Goal: Information Seeking & Learning: Learn about a topic

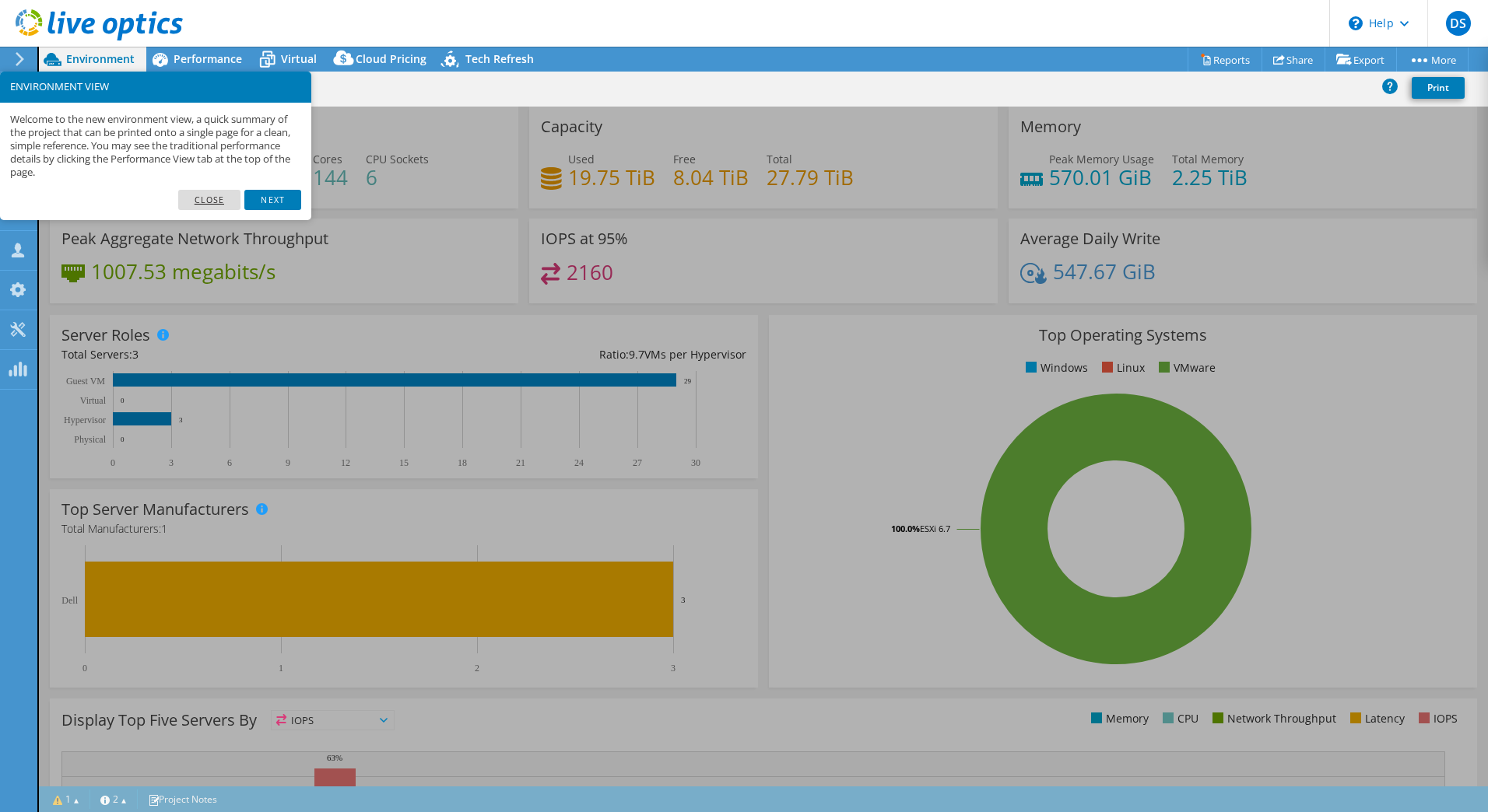
click at [210, 202] on link "Close" at bounding box center [210, 199] width 63 height 20
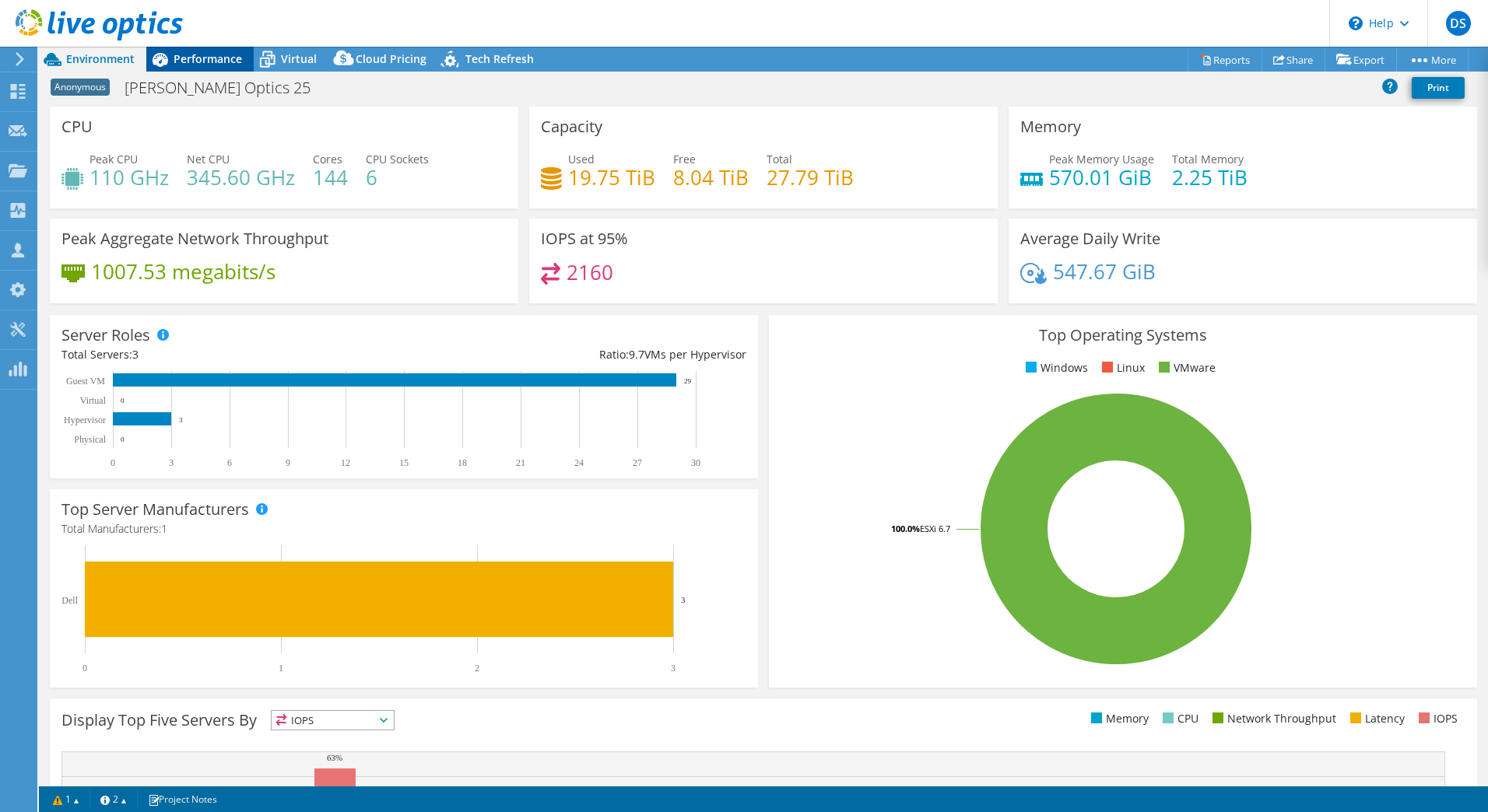
click at [203, 64] on span "Performance" at bounding box center [208, 58] width 69 height 14
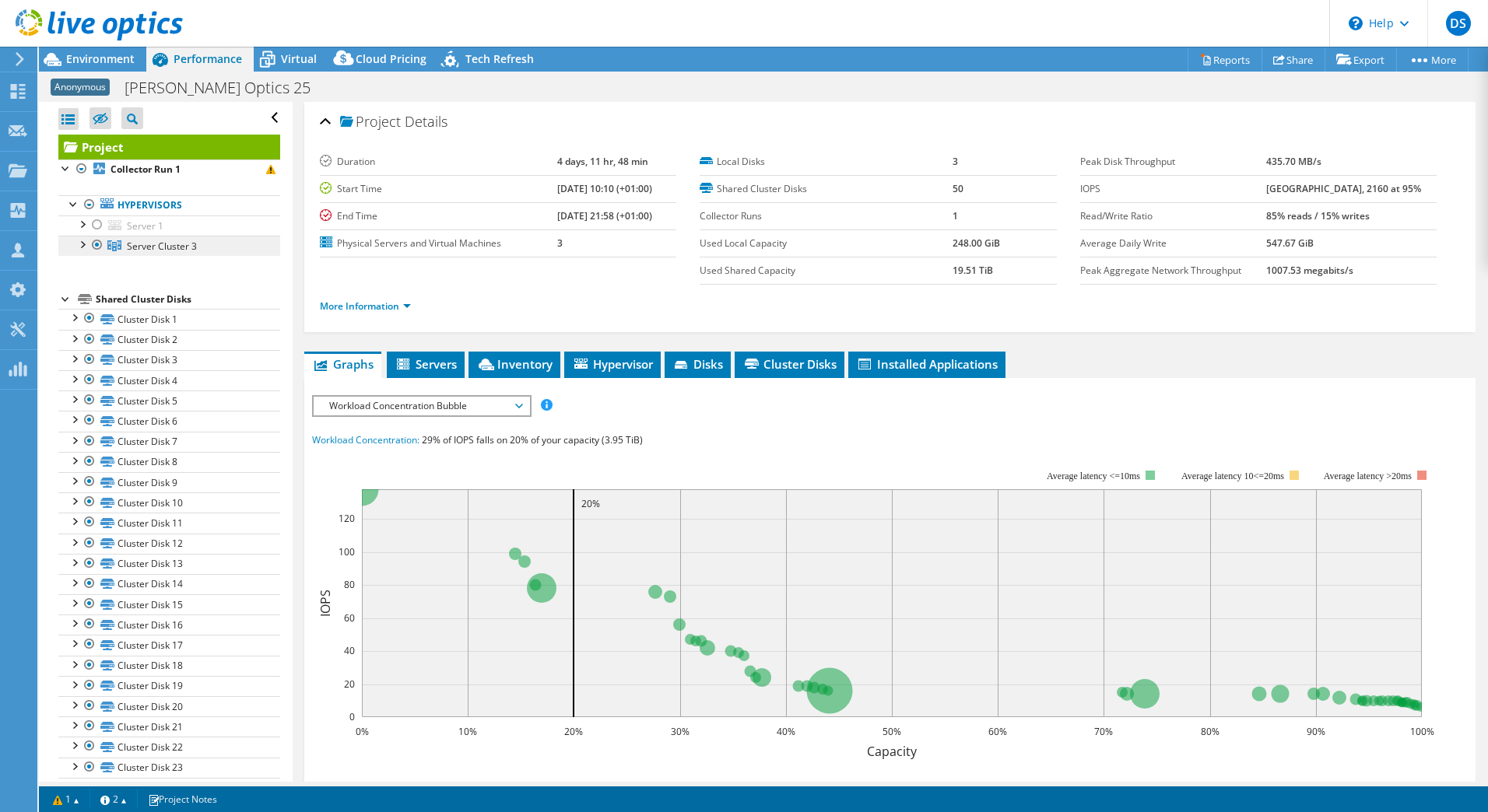
click at [178, 248] on span "Server Cluster 3" at bounding box center [162, 246] width 70 height 14
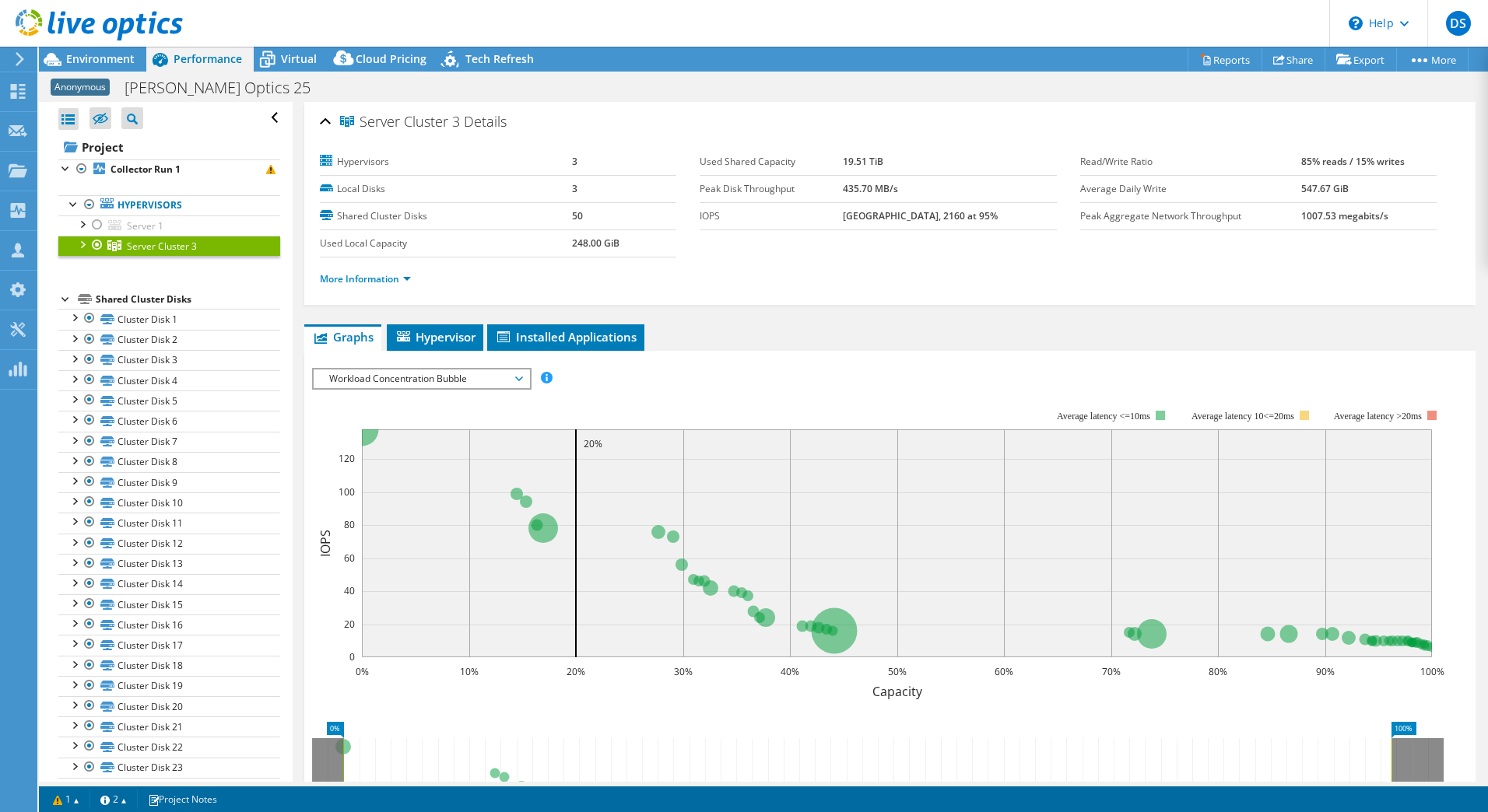
click at [385, 372] on span "Workload Concentration Bubble" at bounding box center [422, 378] width 200 height 18
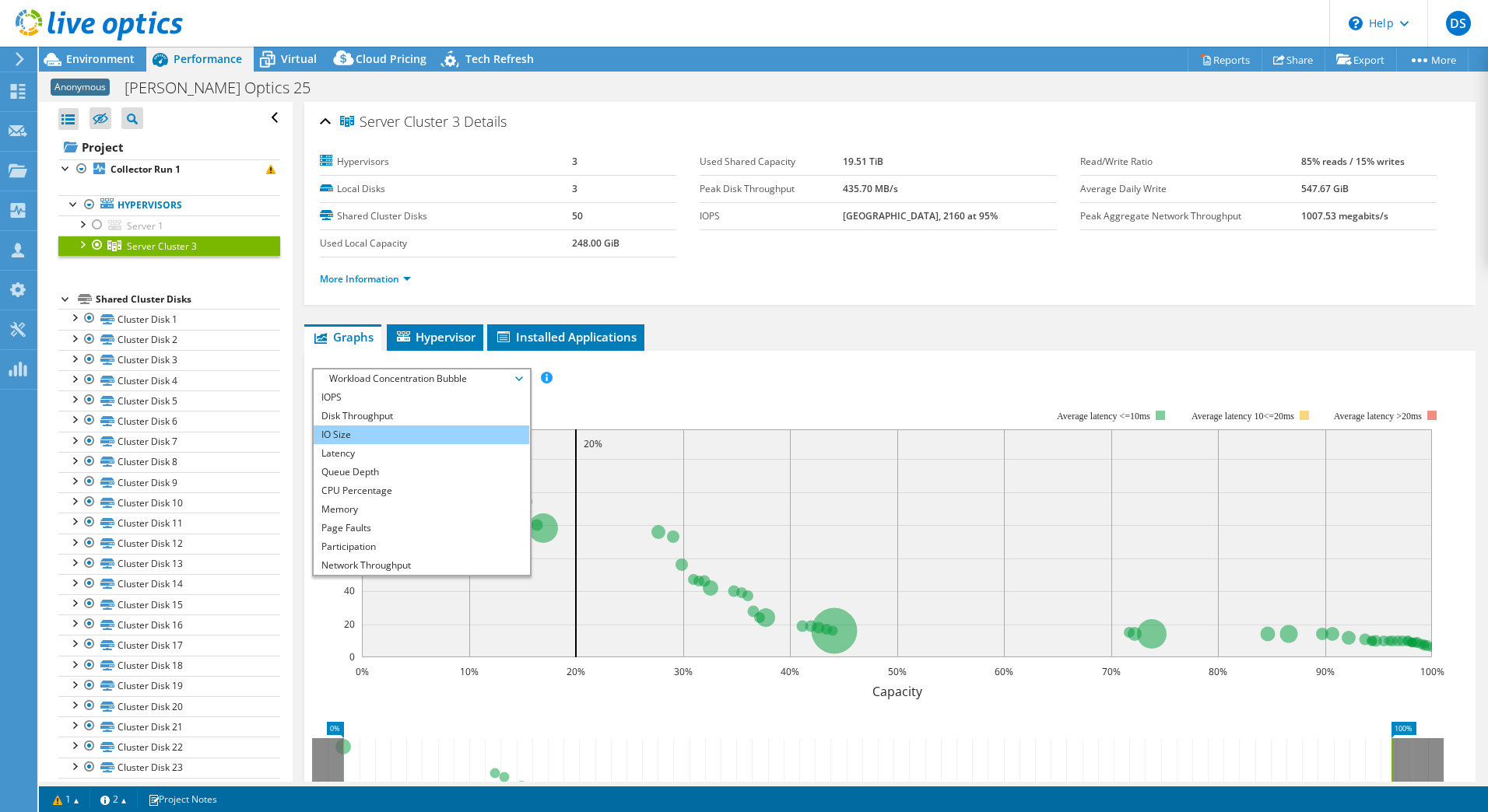
click at [351, 434] on li "IO Size" at bounding box center [421, 434] width 215 height 18
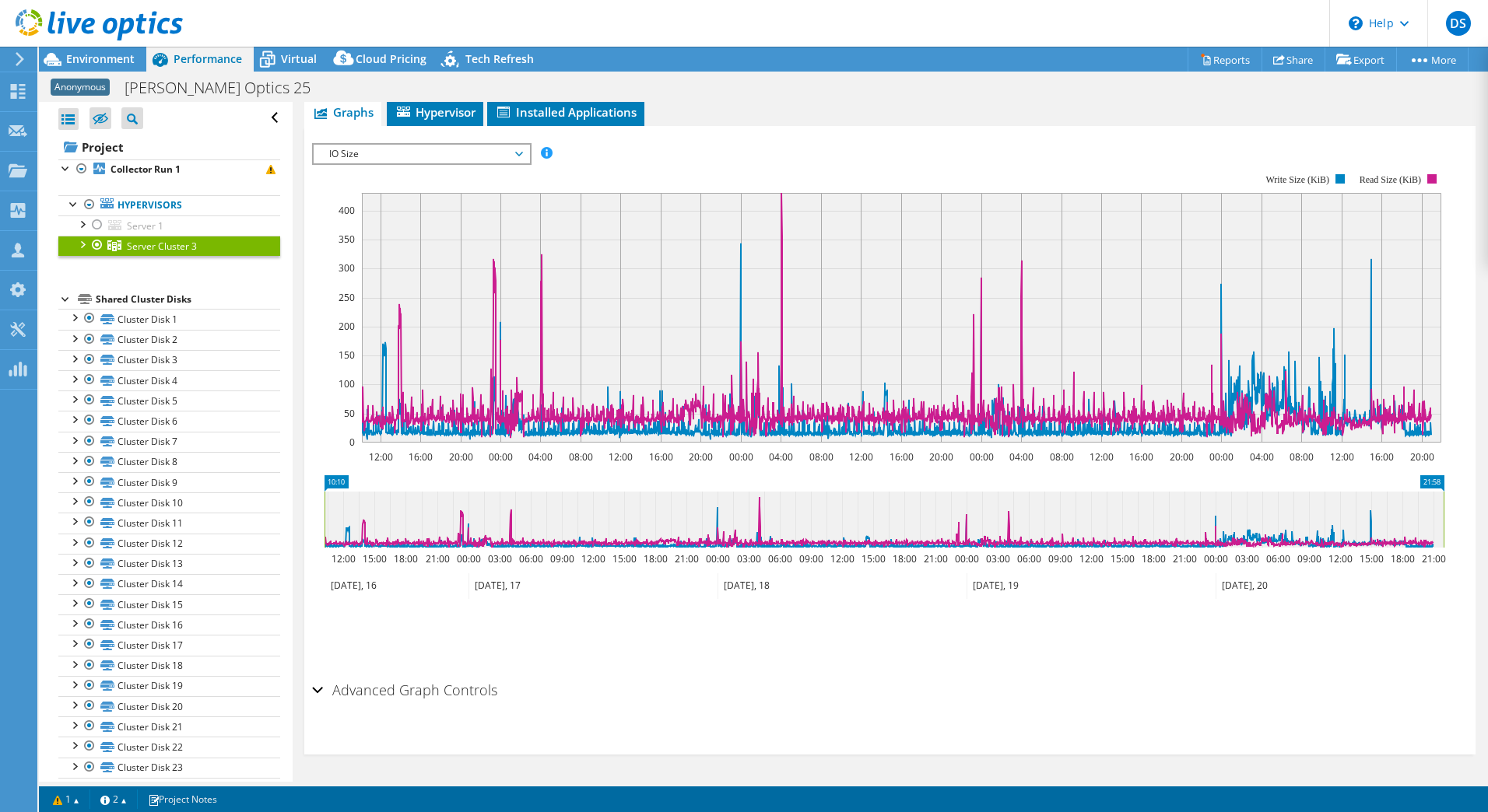
scroll to position [147, 0]
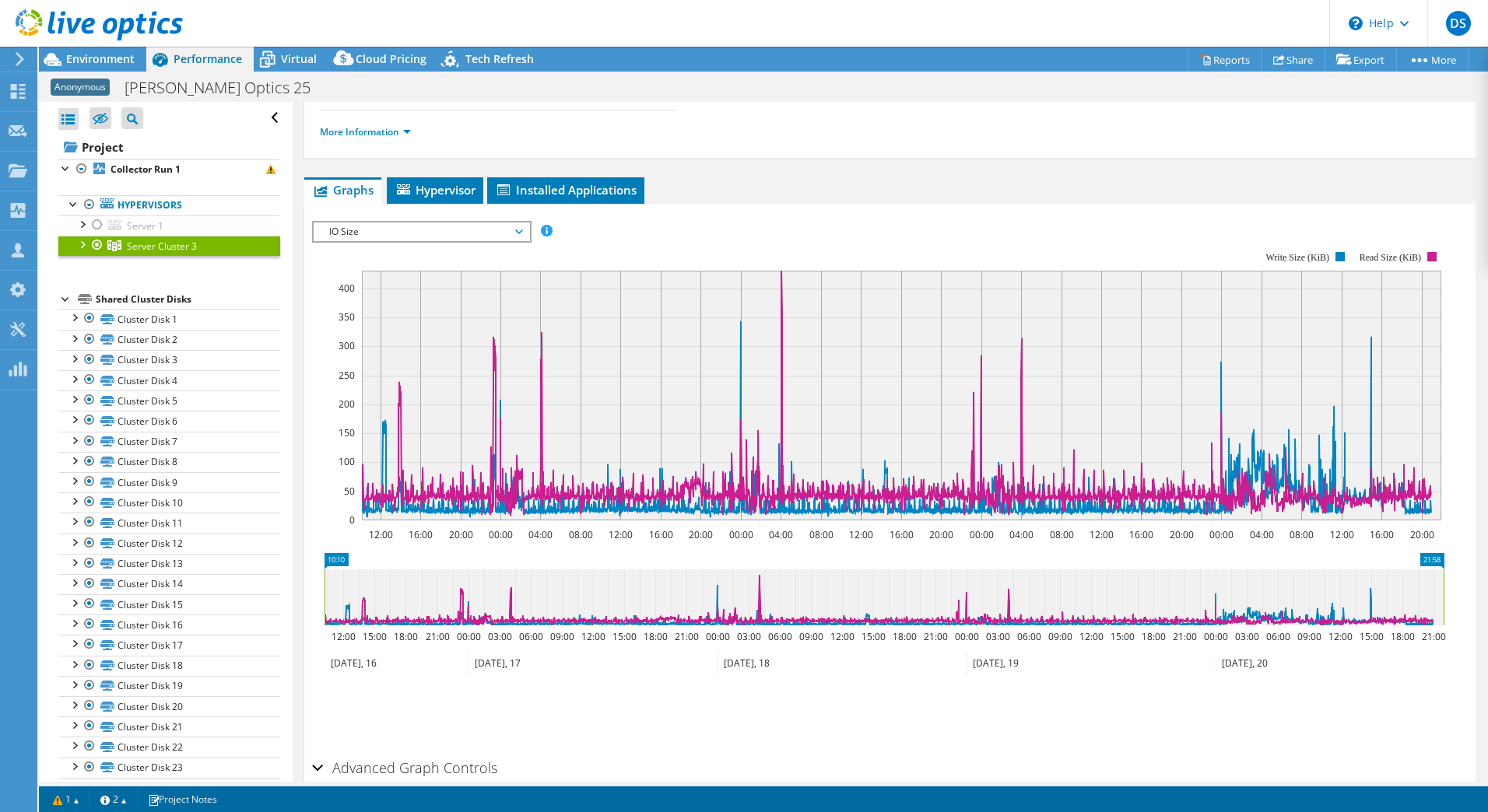
click at [379, 234] on span "IO Size" at bounding box center [422, 231] width 200 height 18
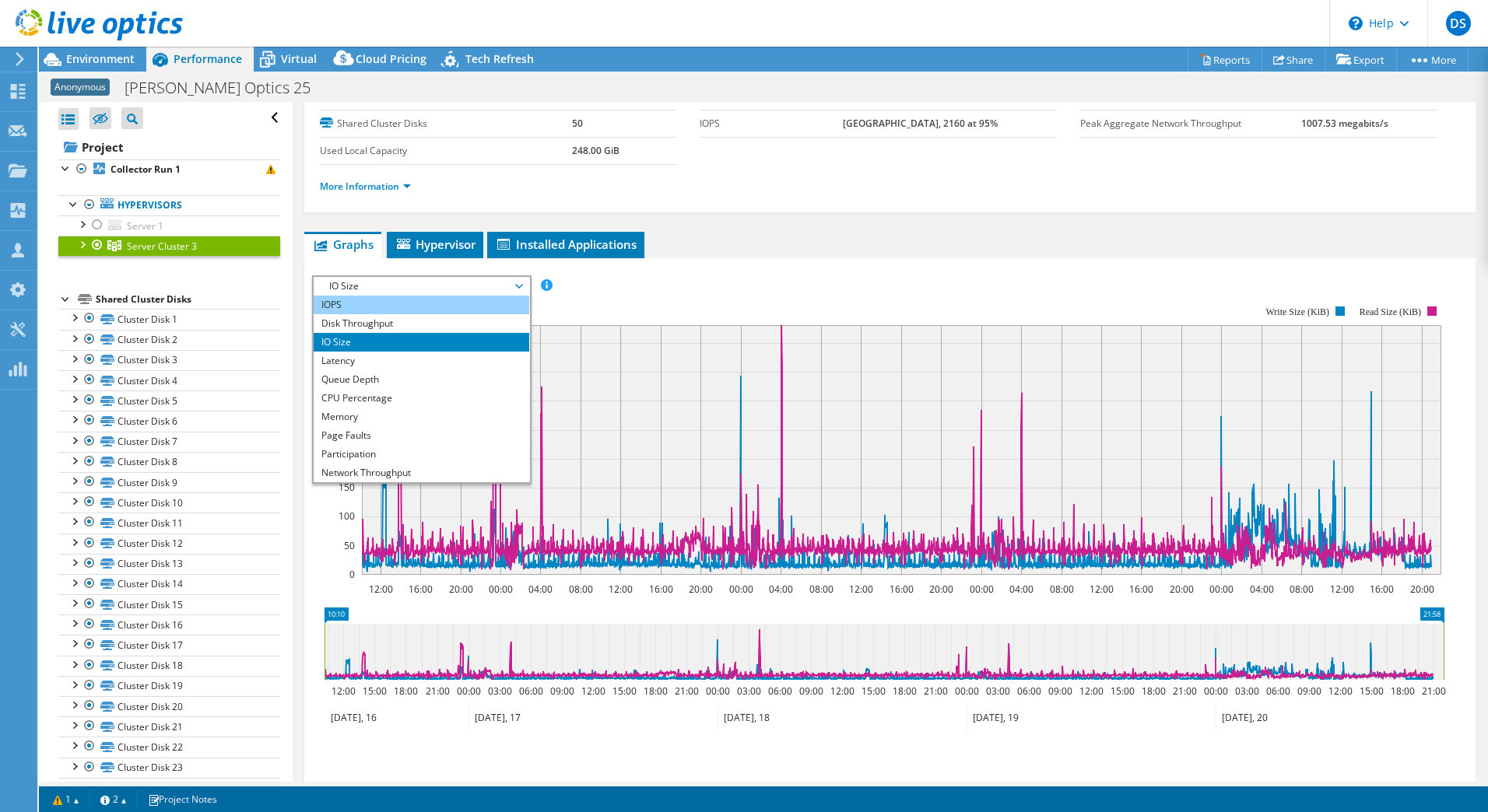
scroll to position [70, 0]
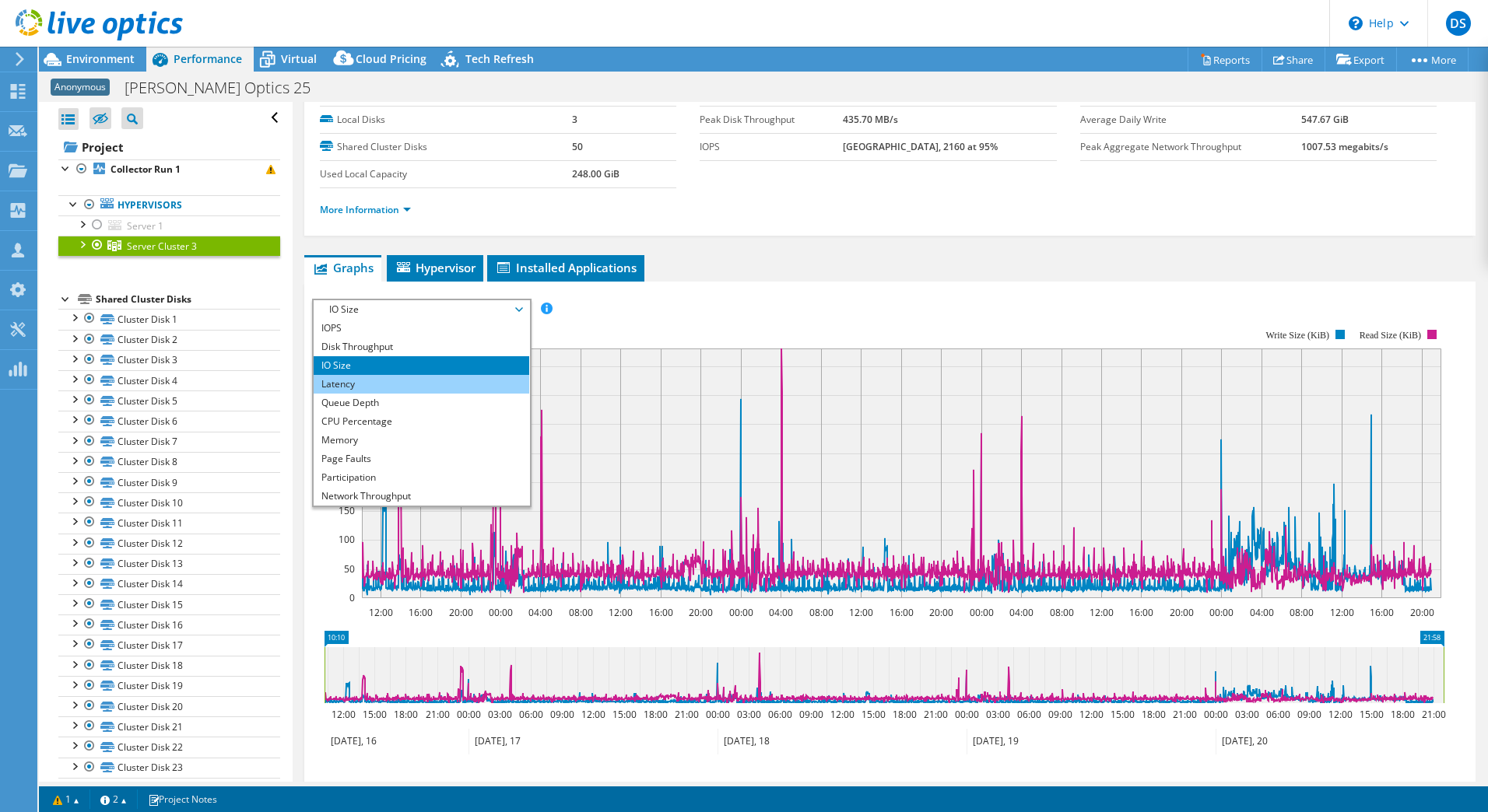
click at [375, 381] on li "Latency" at bounding box center [421, 384] width 215 height 18
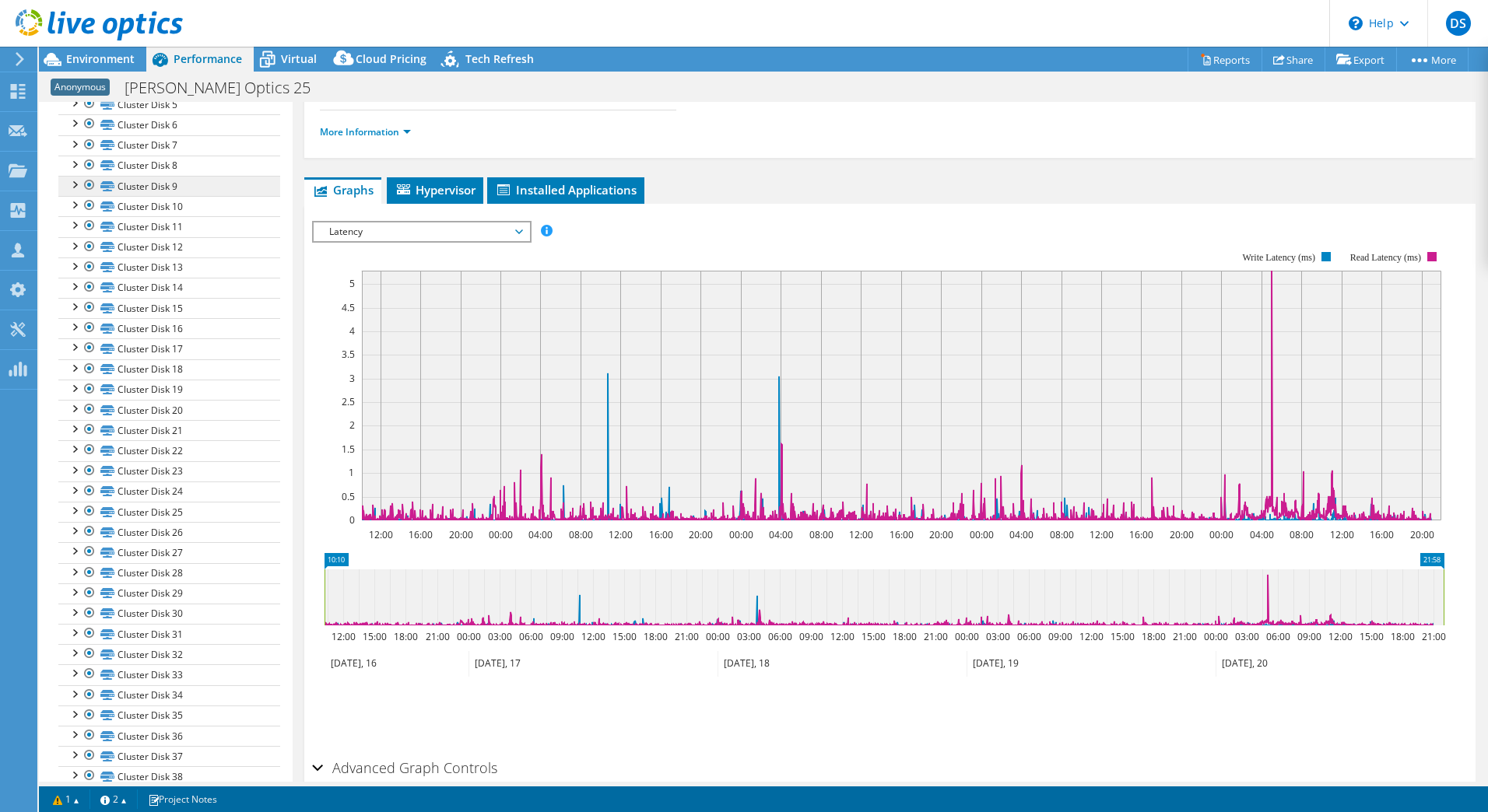
scroll to position [0, 0]
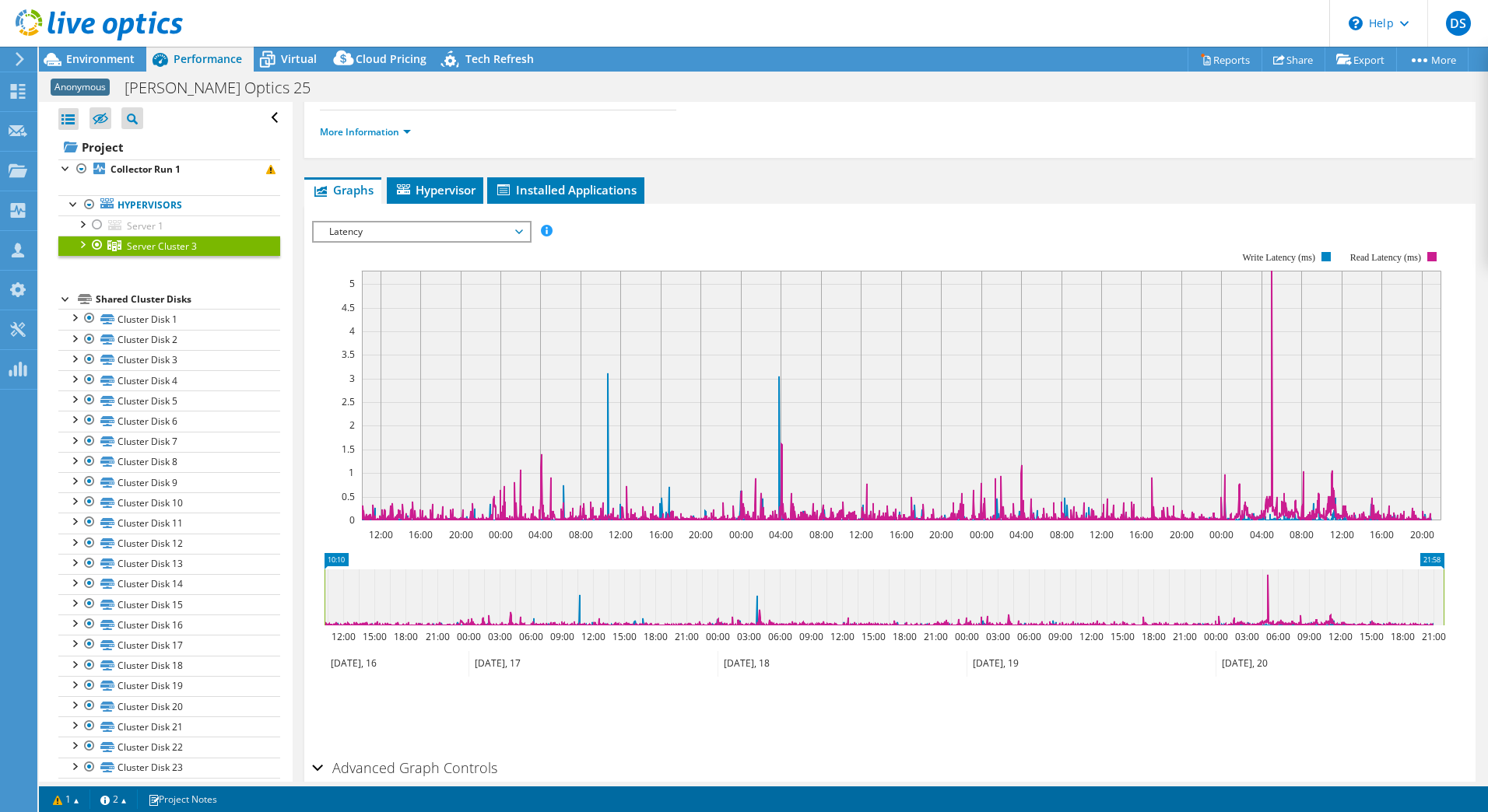
click at [74, 242] on div at bounding box center [81, 243] width 15 height 15
click at [87, 265] on div at bounding box center [89, 263] width 15 height 15
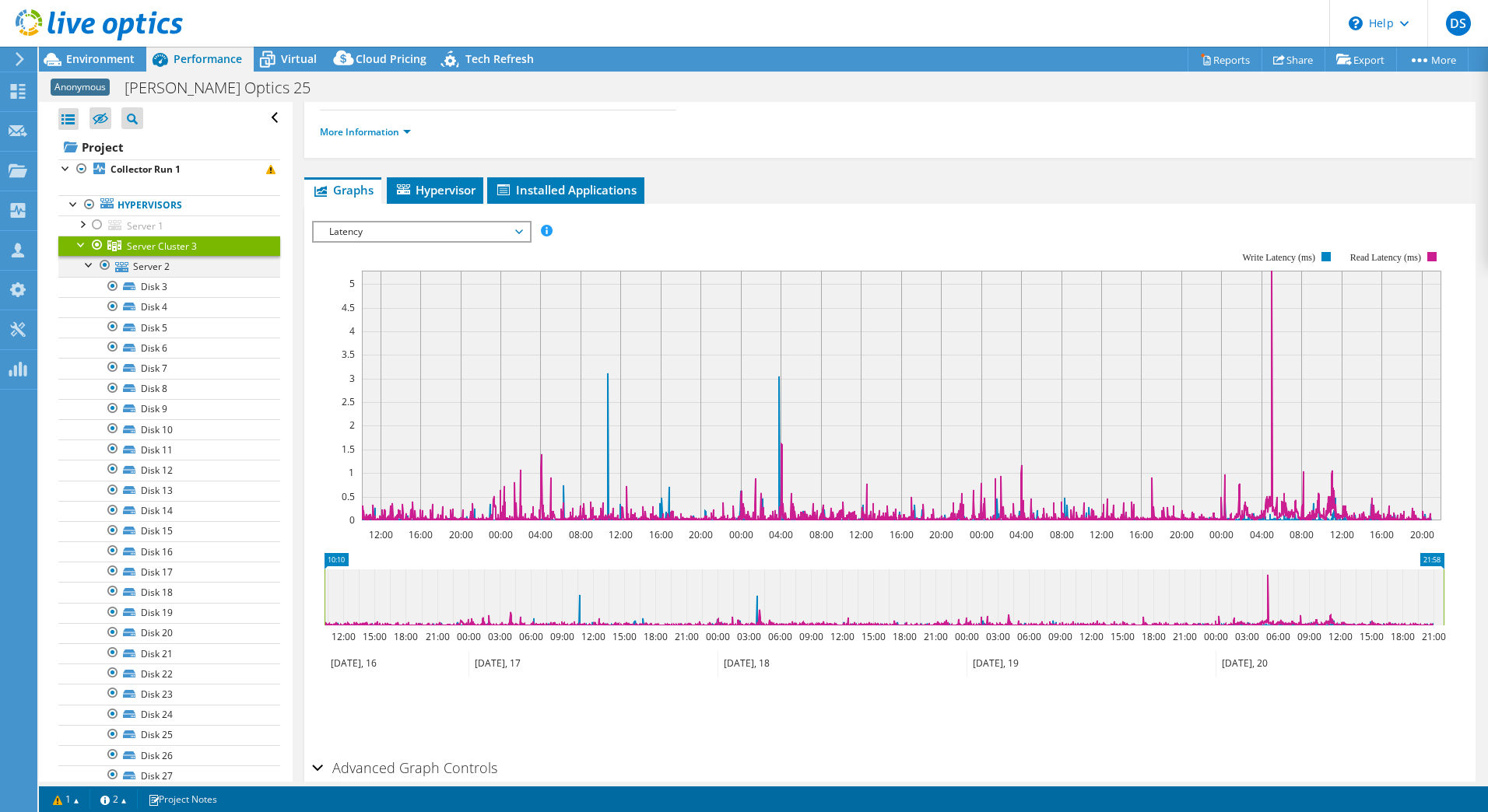
click at [87, 265] on div at bounding box center [89, 263] width 15 height 15
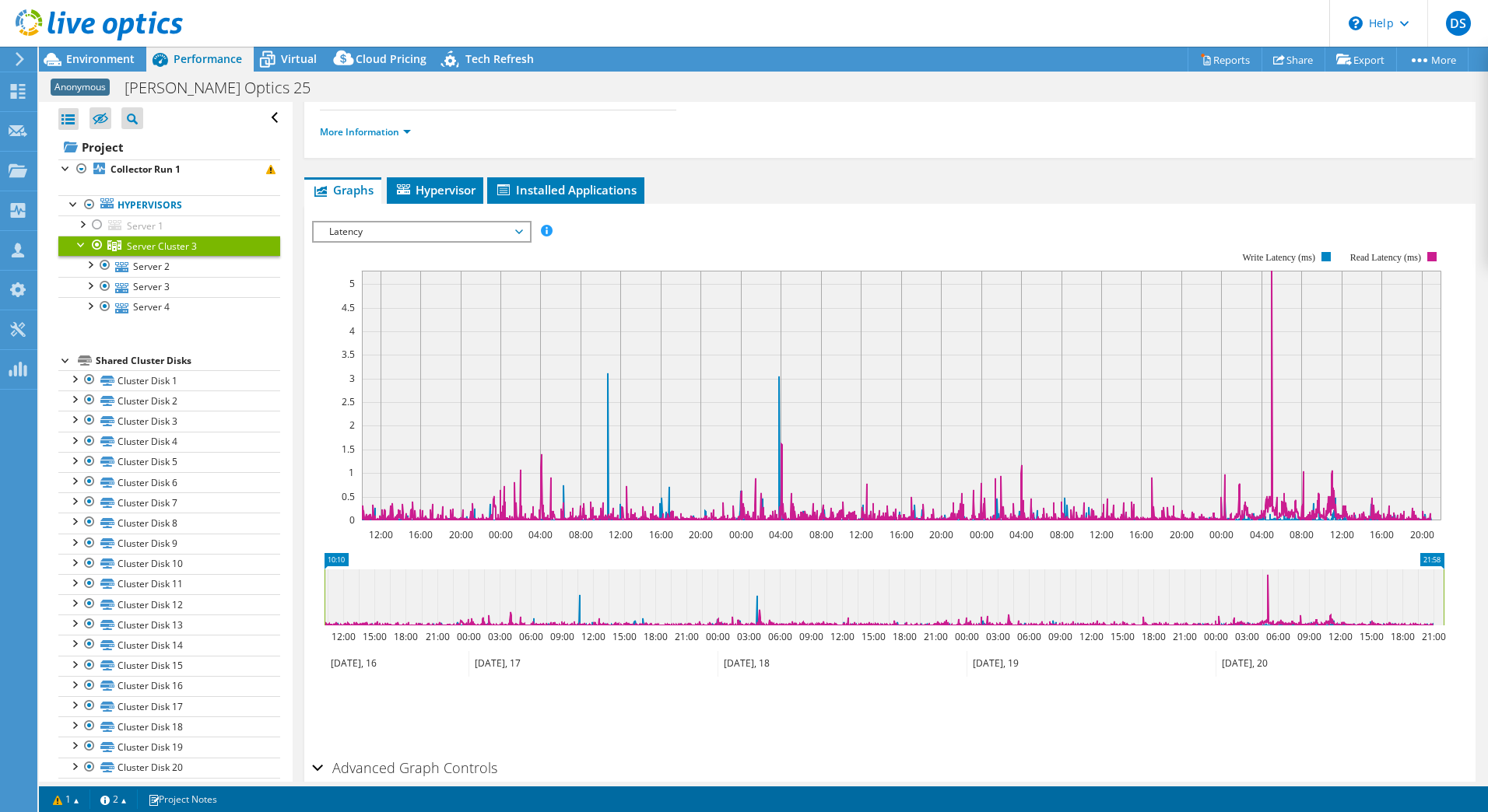
click at [386, 242] on div "Latency IOPS Disk Throughput IO Size Latency Queue Depth CPU Percentage Memory …" at bounding box center [422, 231] width 219 height 22
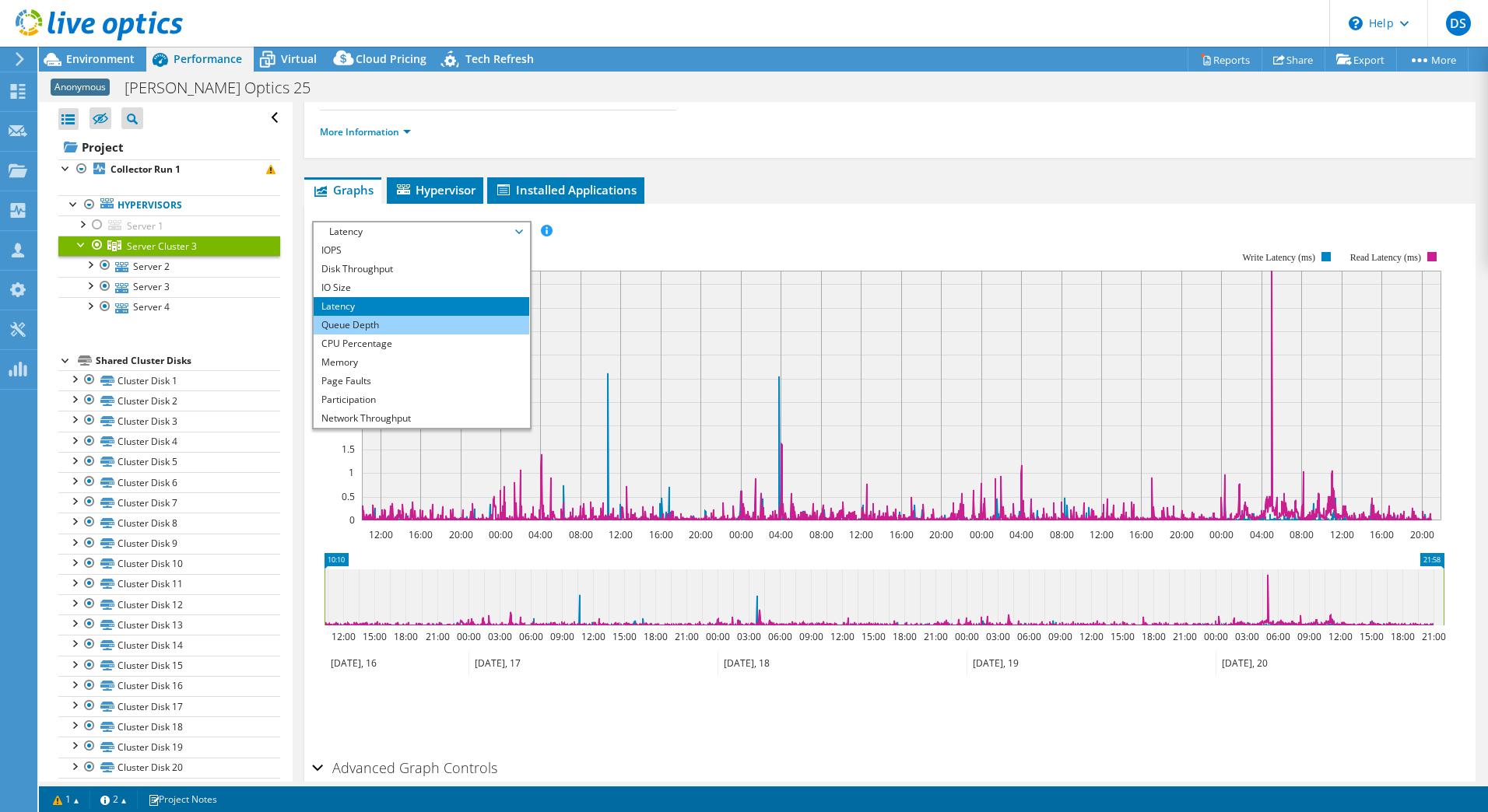
click at [351, 328] on li "Queue Depth" at bounding box center [421, 325] width 215 height 18
